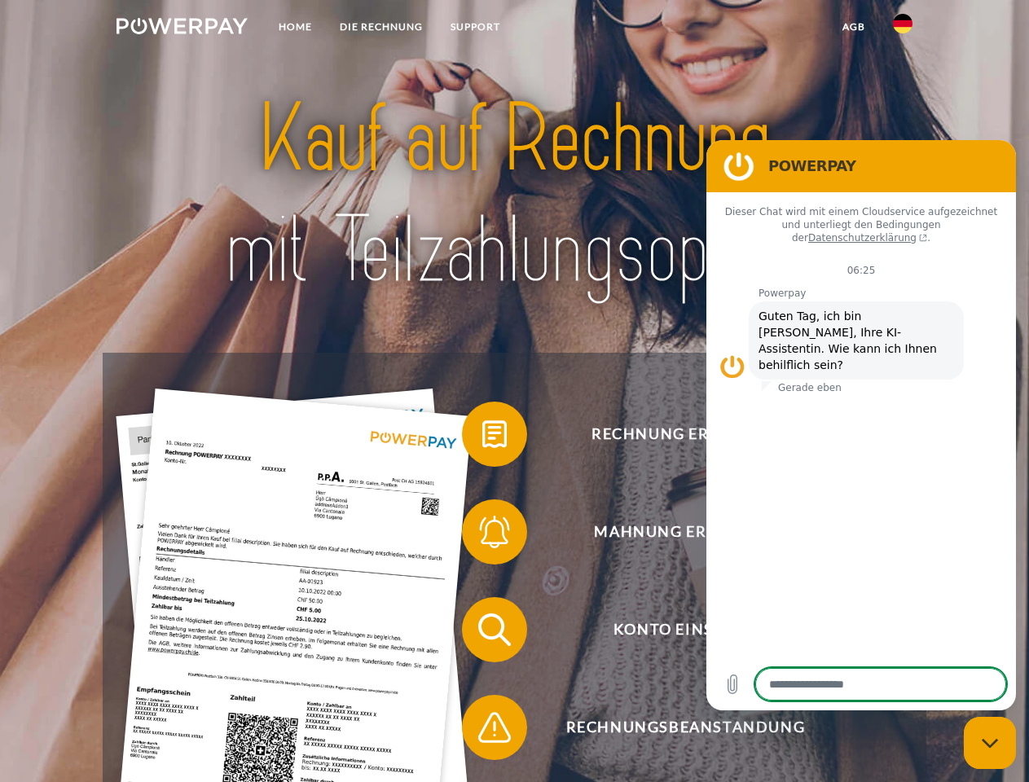
click at [182, 29] on img at bounding box center [182, 26] width 131 height 16
click at [903, 29] on img at bounding box center [903, 24] width 20 height 20
click at [853, 27] on link "agb" at bounding box center [854, 26] width 51 height 29
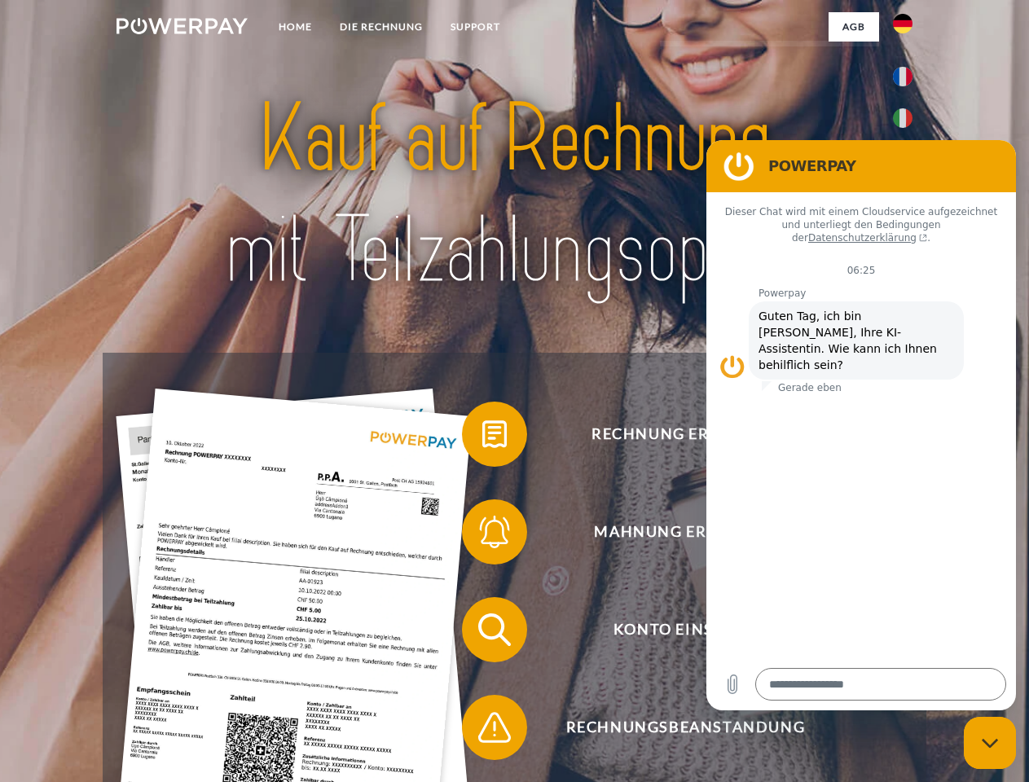
click at [482, 438] on span at bounding box center [469, 434] width 81 height 81
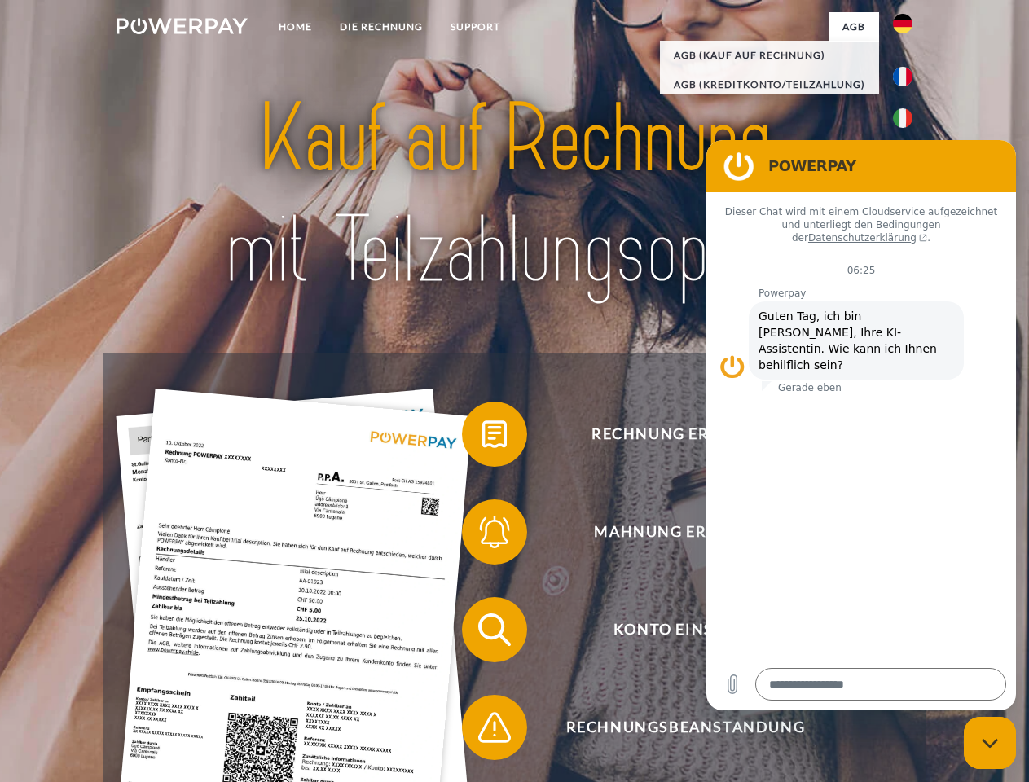
click at [482, 535] on div "Rechnung erhalten? Mahnung erhalten? Konto einsehen" at bounding box center [514, 679] width 823 height 652
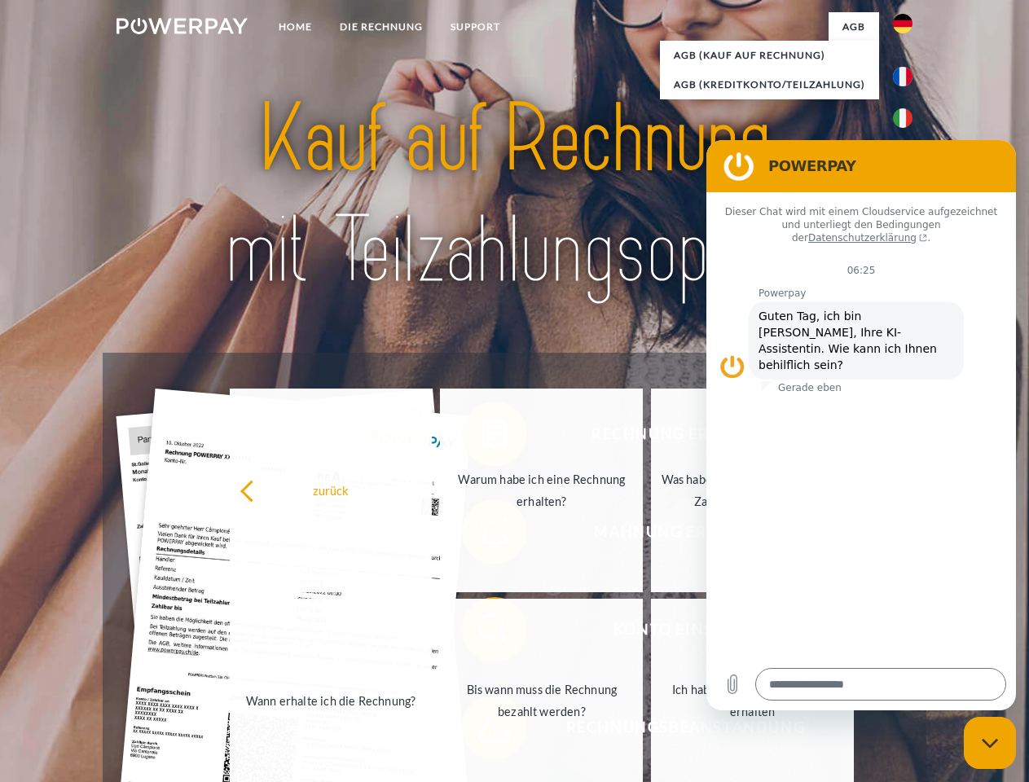
click at [482, 633] on link "Bis wann muss die Rechnung bezahlt werden?" at bounding box center [541, 701] width 203 height 204
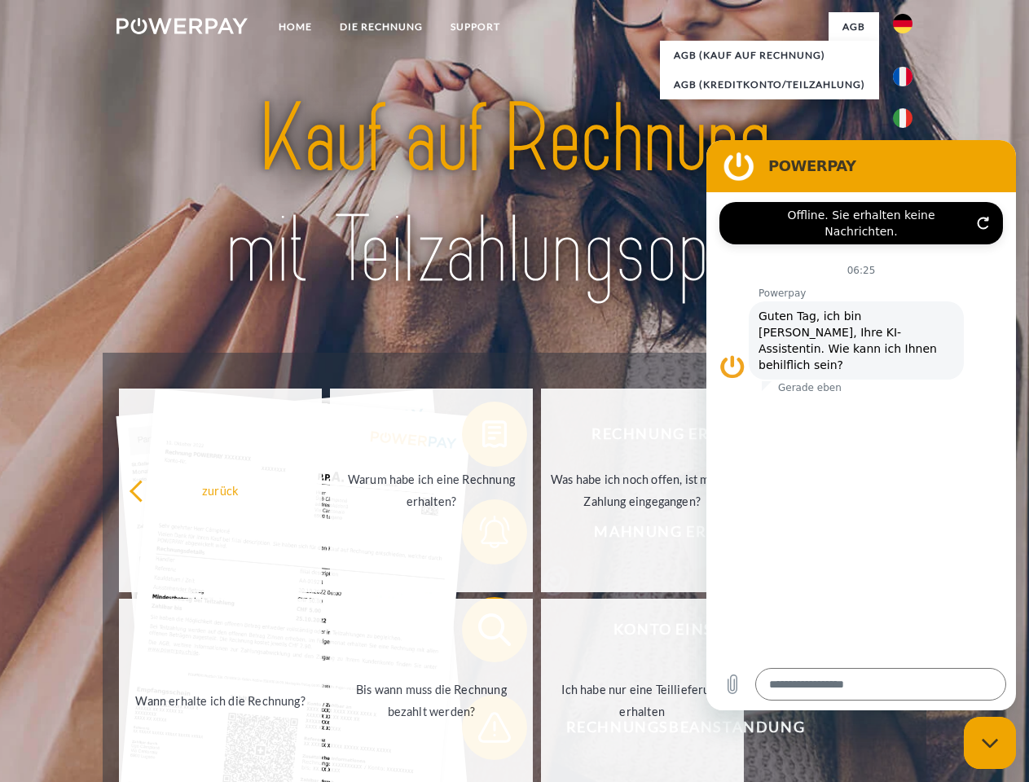
click at [482, 731] on span at bounding box center [469, 727] width 81 height 81
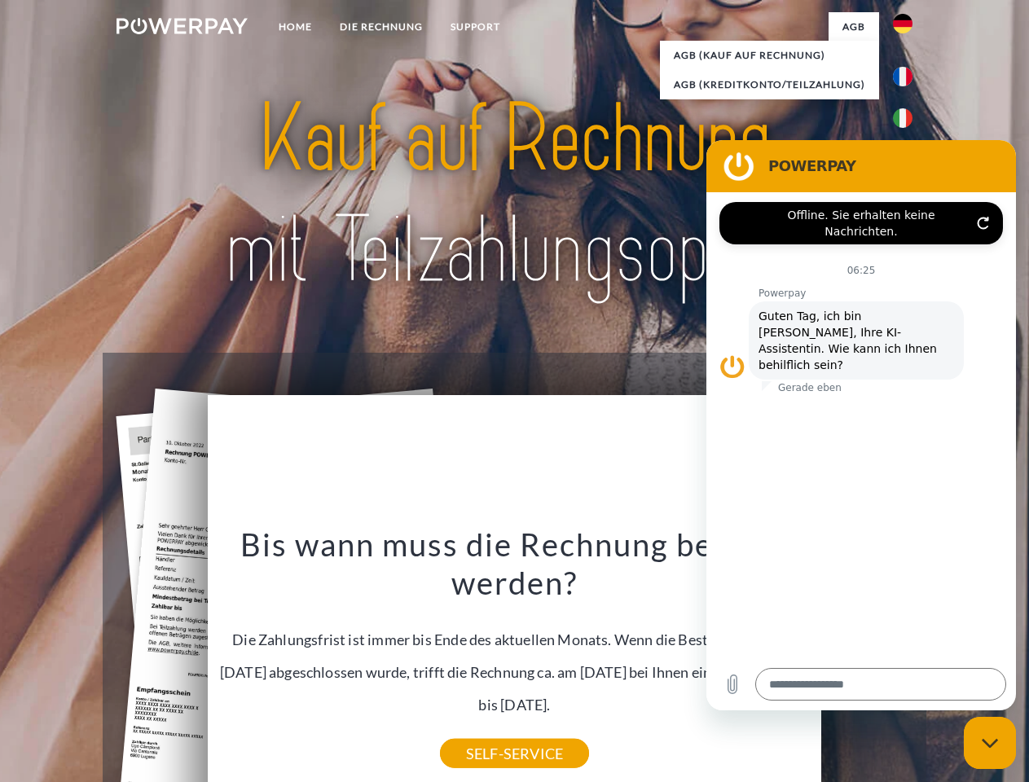
click at [990, 743] on icon "Messaging-Fenster schließen" at bounding box center [990, 743] width 17 height 11
type textarea "*"
